Goal: Find specific page/section: Find specific page/section

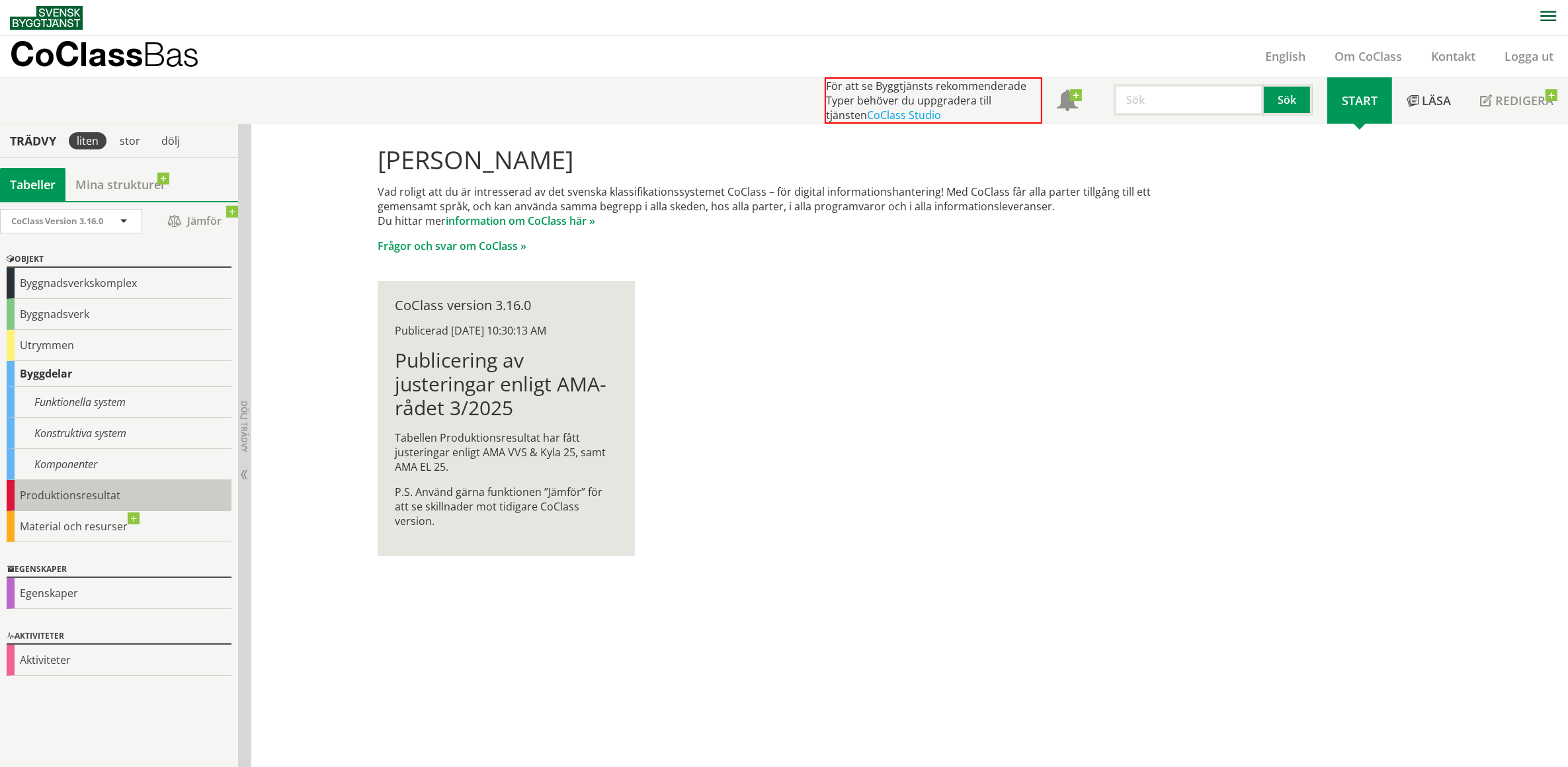
click at [82, 493] on div "Produktionsresultat" at bounding box center [119, 496] width 225 height 31
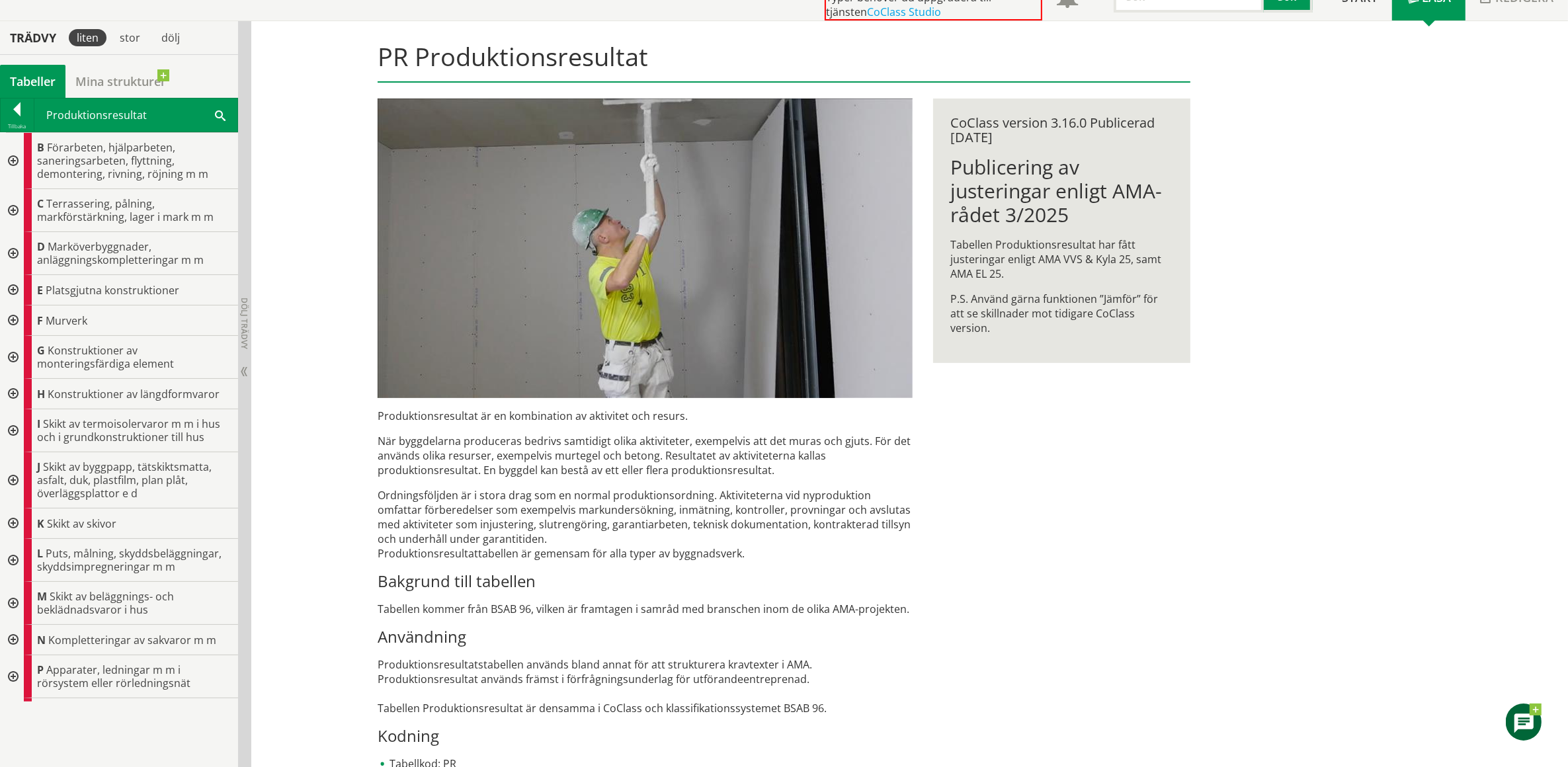
scroll to position [109, 0]
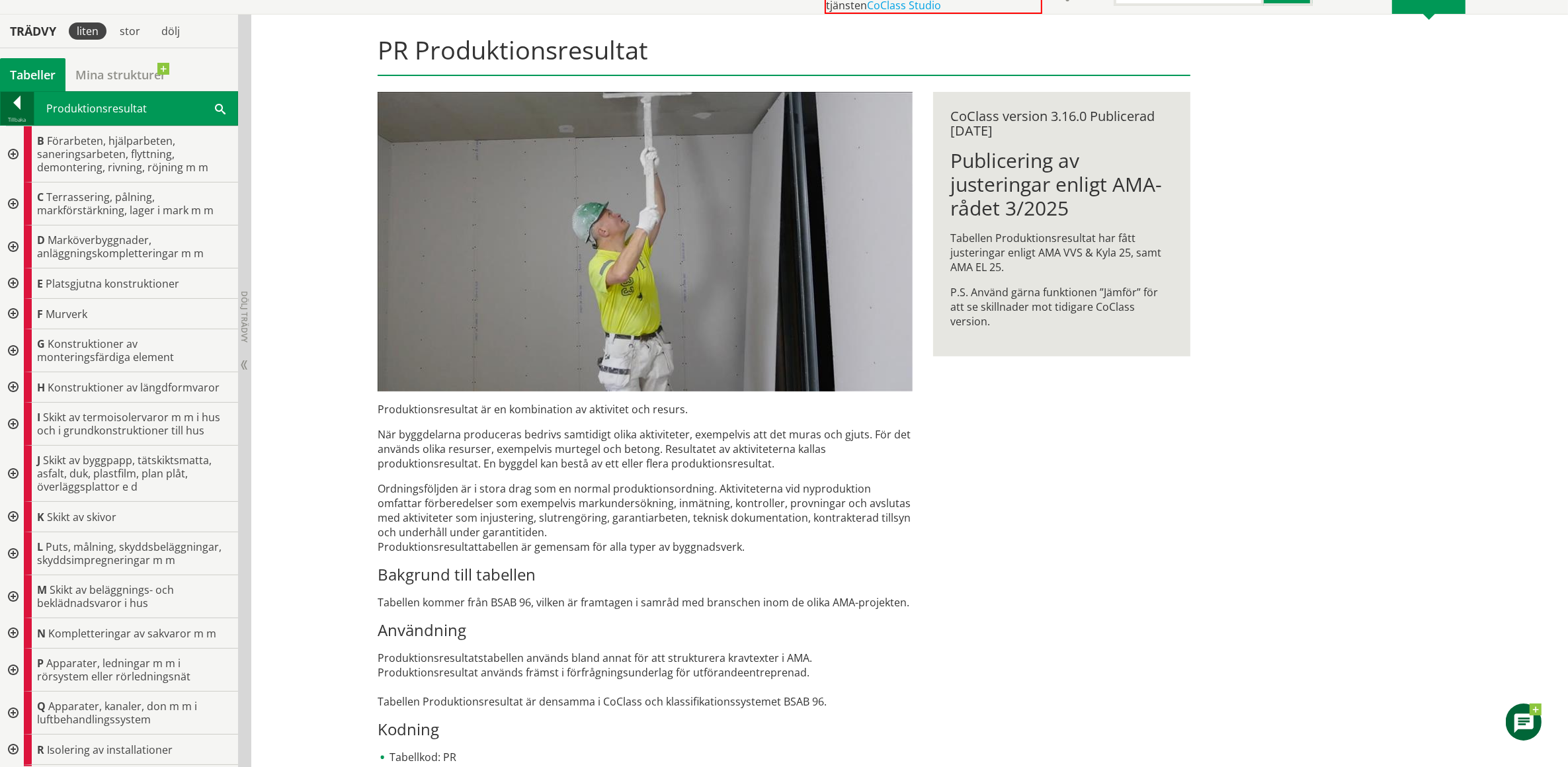
click at [15, 101] on div at bounding box center [17, 104] width 33 height 18
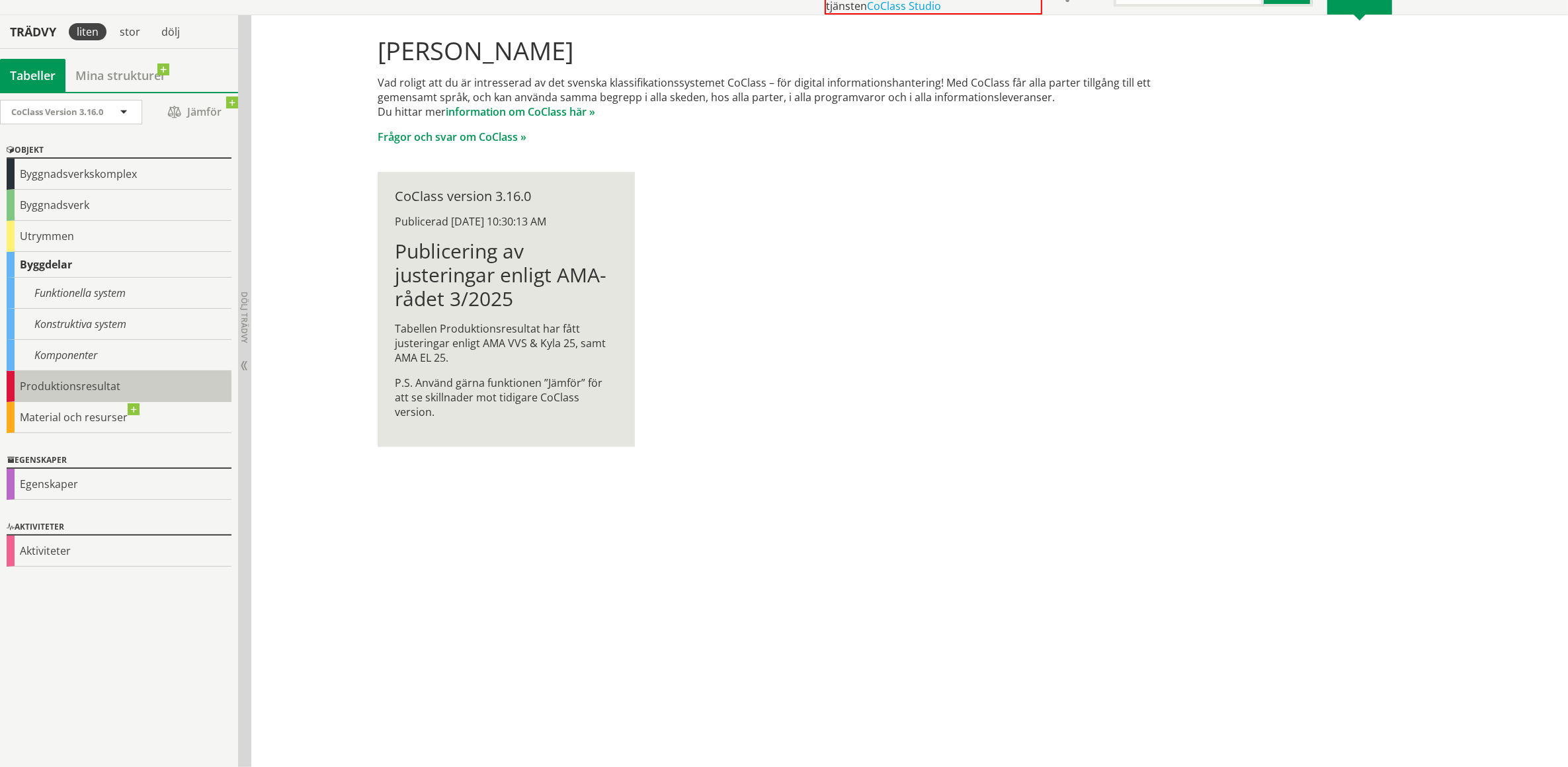
click at [94, 384] on div "Produktionsresultat" at bounding box center [119, 386] width 225 height 31
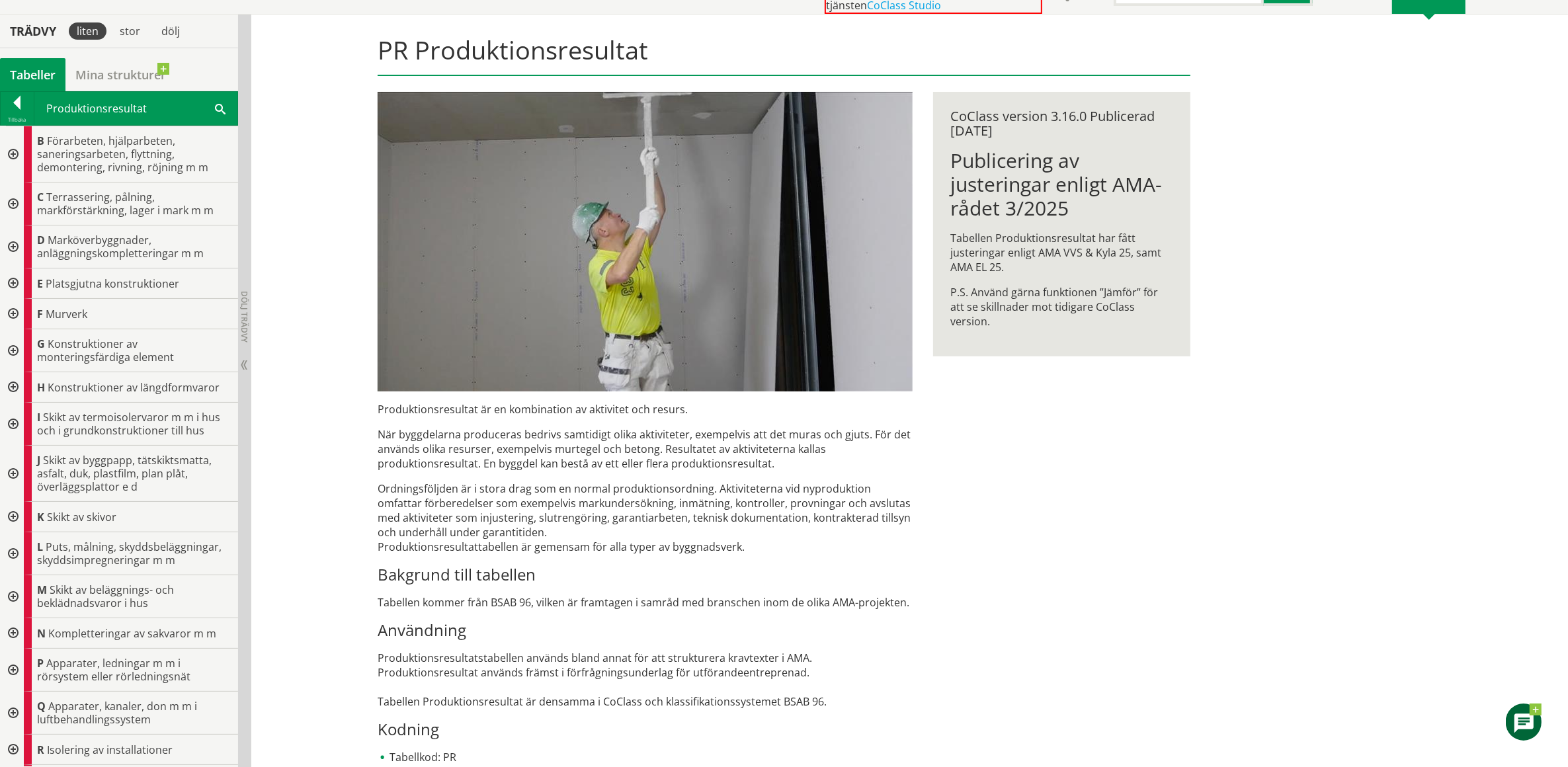
click at [1102, 410] on div "PR Produktionsresultat Produktionsresultat är en kombination av aktivitet och r…" at bounding box center [785, 525] width 847 height 1022
click at [1043, 502] on div "PR Produktionsresultat Produktionsresultat är en kombination av aktivitet och r…" at bounding box center [785, 525] width 847 height 1022
click at [1035, 532] on div "PR Produktionsresultat Produktionsresultat är en kombination av aktivitet och r…" at bounding box center [785, 525] width 847 height 1022
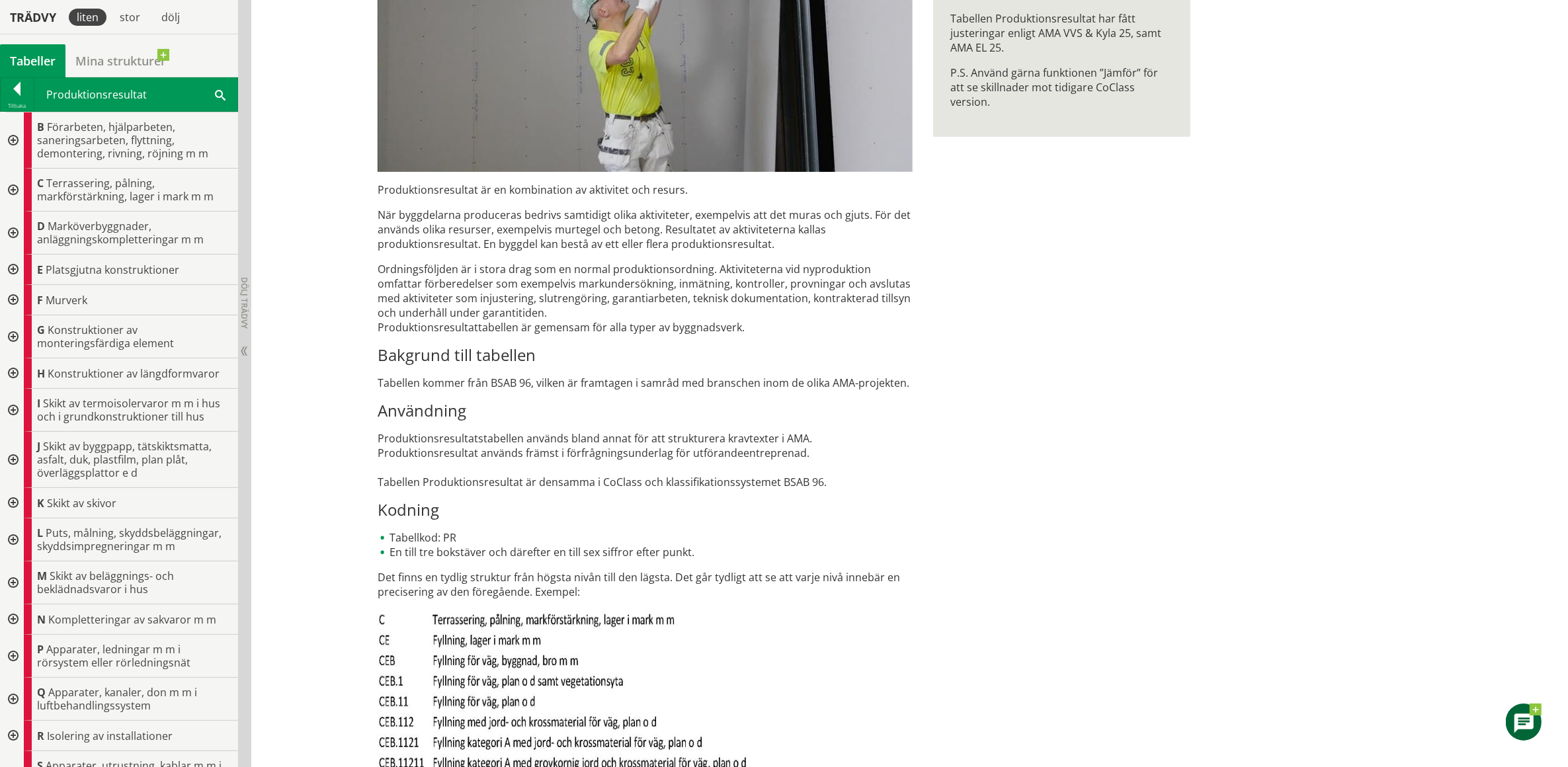
scroll to position [331, 0]
click at [1175, 566] on div "PR Produktionsresultat Produktionsresultat är en kombination av aktivitet och r…" at bounding box center [785, 304] width 847 height 1022
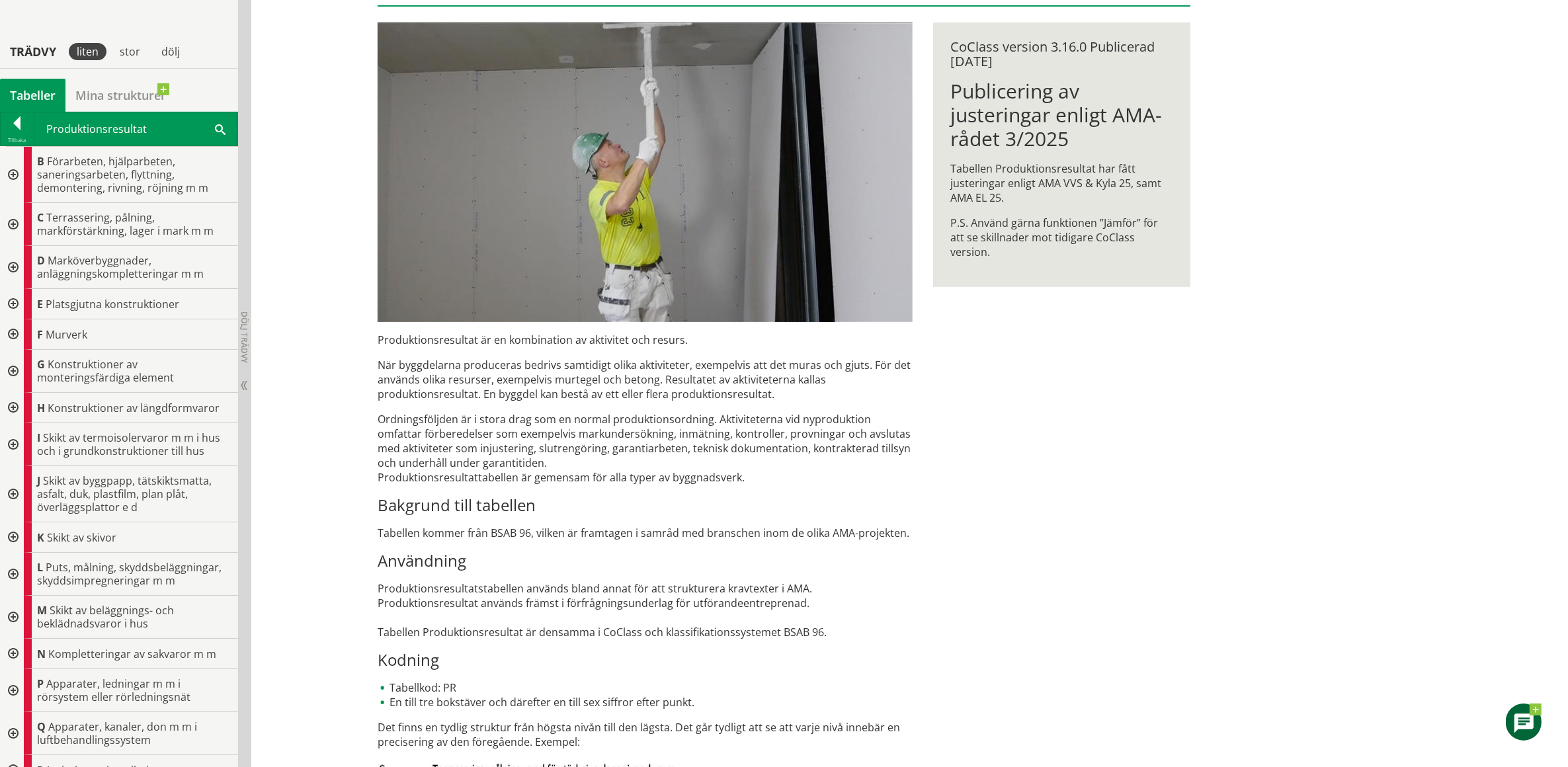
scroll to position [159, 0]
